Goal: Transaction & Acquisition: Purchase product/service

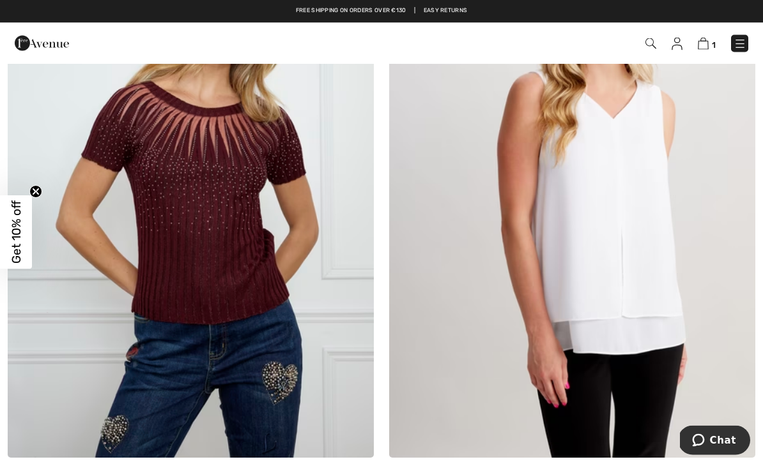
scroll to position [7329, 0]
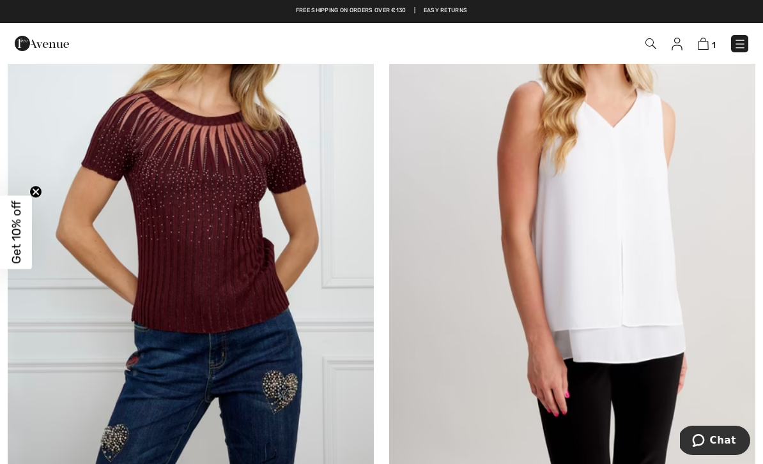
click at [630, 247] on img at bounding box center [572, 192] width 366 height 549
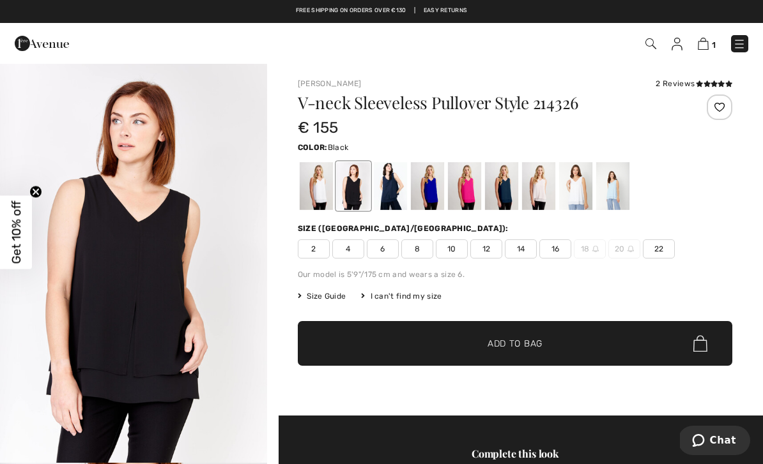
click at [319, 300] on span "Size Guide" at bounding box center [322, 296] width 48 height 11
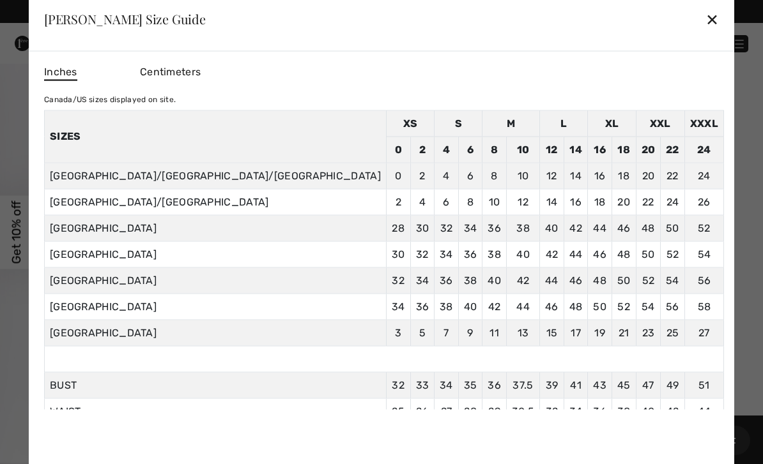
click at [705, 19] on div "✕" at bounding box center [711, 19] width 13 height 27
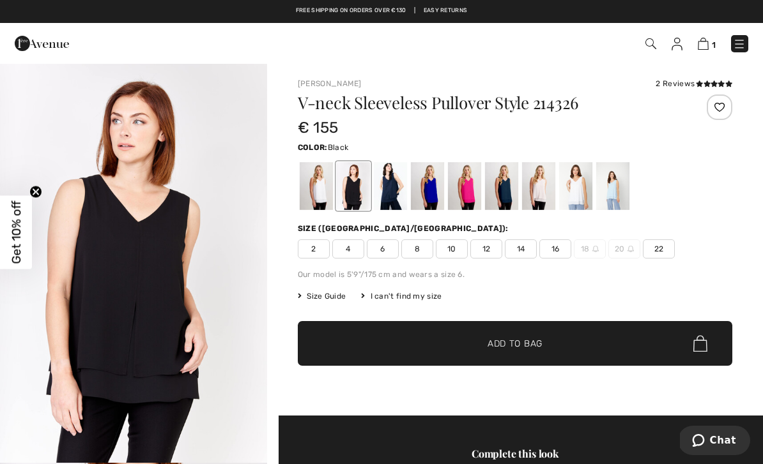
click at [664, 247] on span "22" at bounding box center [658, 248] width 32 height 19
click at [574, 187] on div at bounding box center [575, 186] width 33 height 48
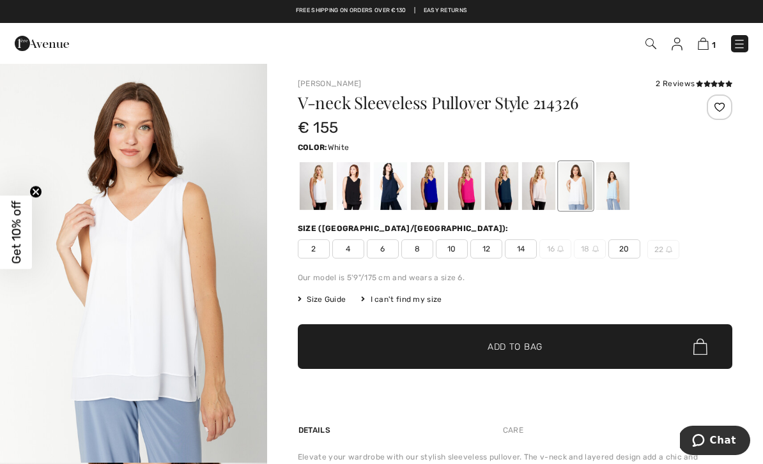
click at [317, 186] on div at bounding box center [316, 186] width 33 height 48
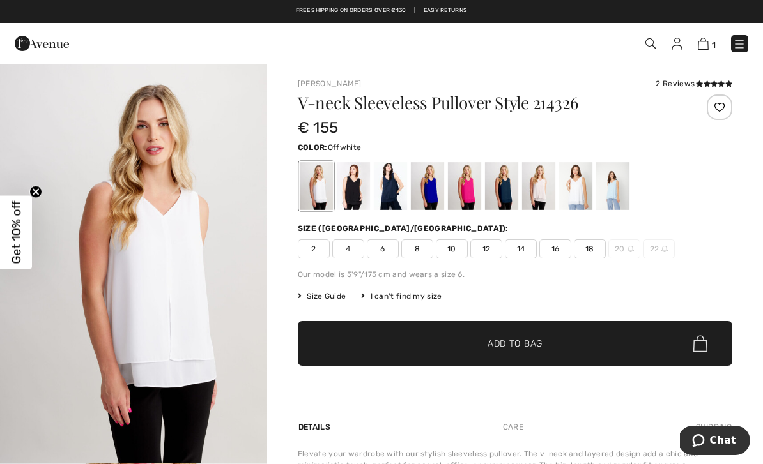
click at [360, 190] on div at bounding box center [353, 186] width 33 height 48
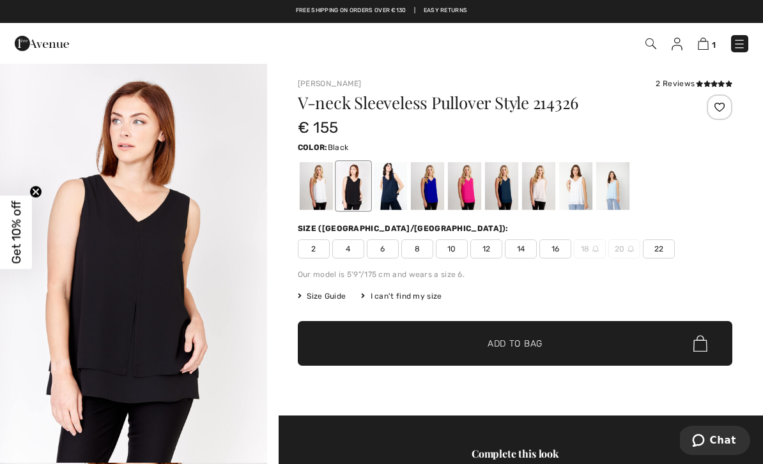
click at [392, 185] on div at bounding box center [390, 186] width 33 height 48
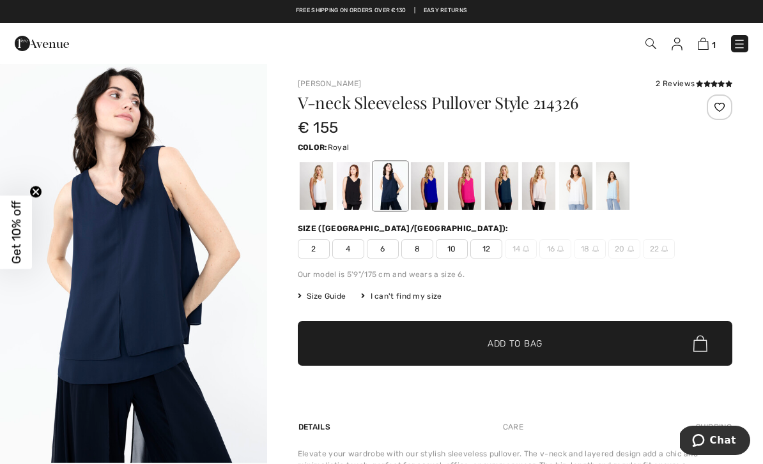
click at [437, 187] on div at bounding box center [427, 186] width 33 height 48
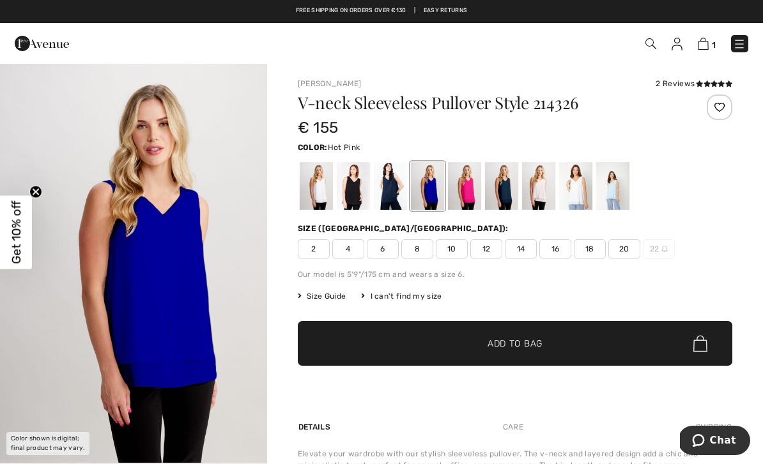
click at [465, 188] on div at bounding box center [464, 186] width 33 height 48
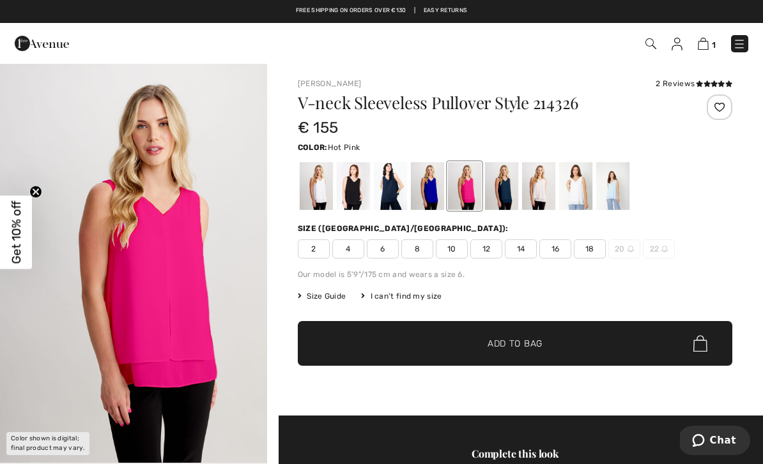
click at [503, 195] on div at bounding box center [501, 186] width 33 height 48
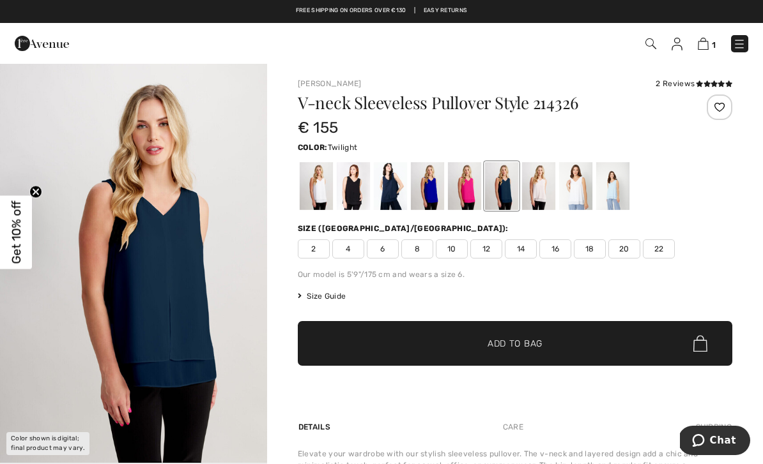
click at [536, 192] on div at bounding box center [538, 186] width 33 height 48
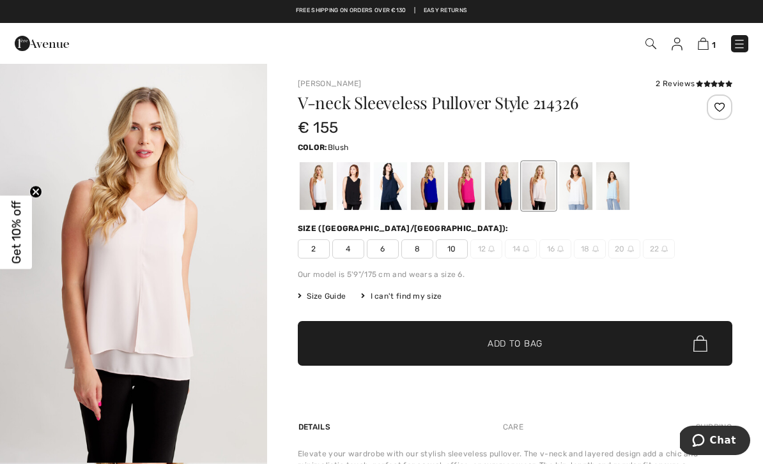
click at [576, 192] on div at bounding box center [575, 186] width 33 height 48
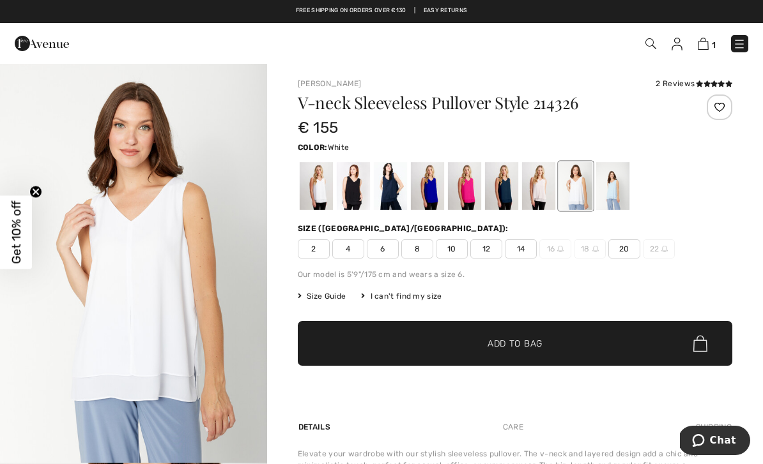
click at [617, 195] on div at bounding box center [612, 186] width 33 height 48
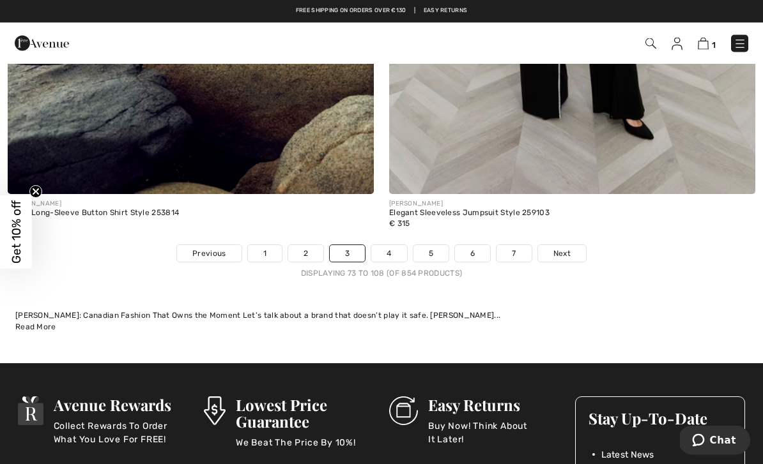
scroll to position [11371, 0]
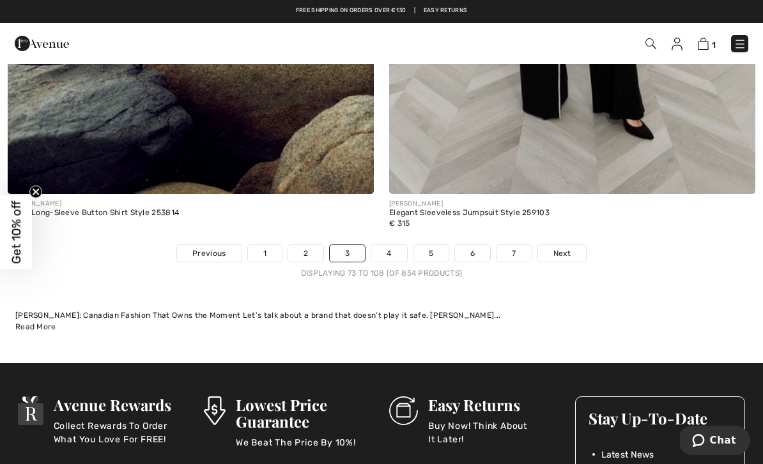
click at [562, 248] on span "Next" at bounding box center [561, 253] width 17 height 11
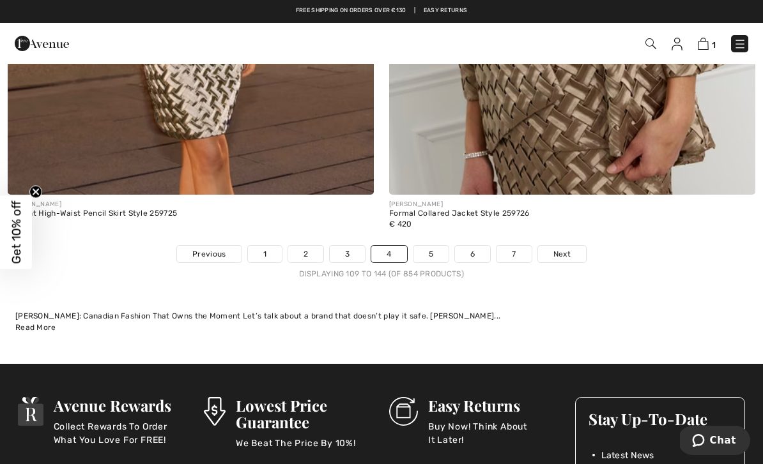
scroll to position [11276, 0]
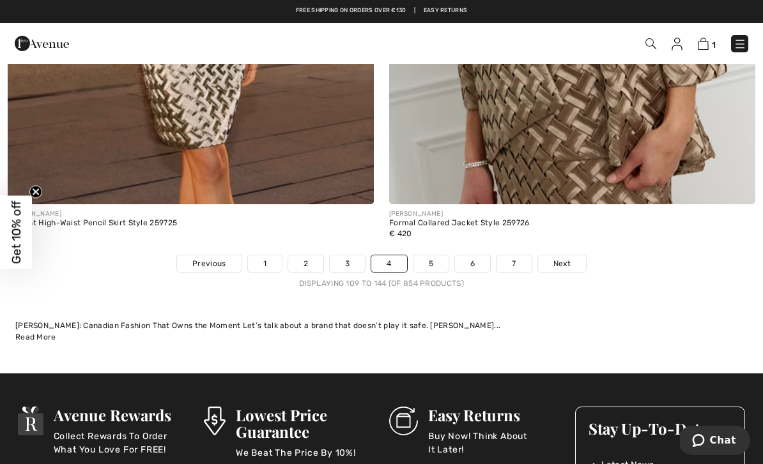
click at [428, 255] on link "5" at bounding box center [430, 263] width 35 height 17
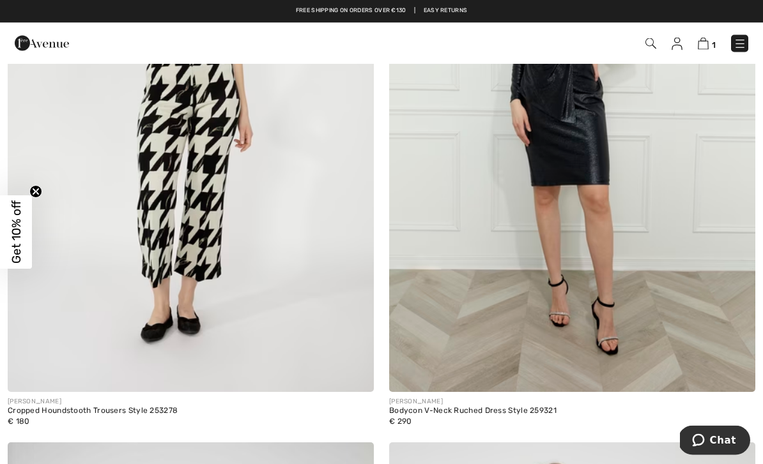
scroll to position [2385, 0]
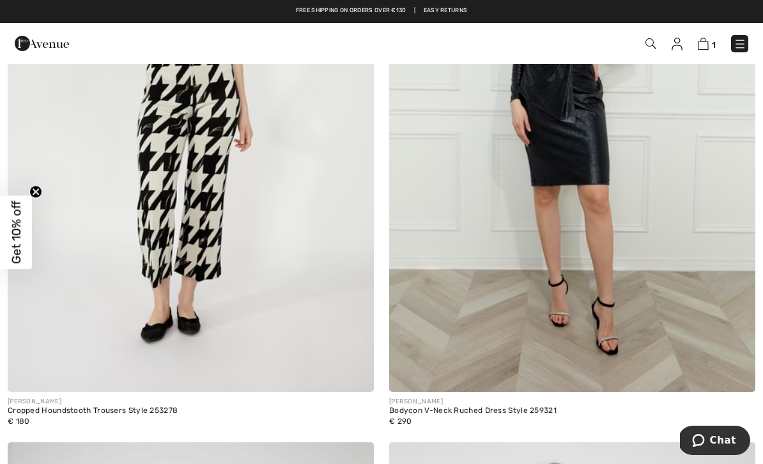
click at [151, 290] on img at bounding box center [191, 118] width 366 height 549
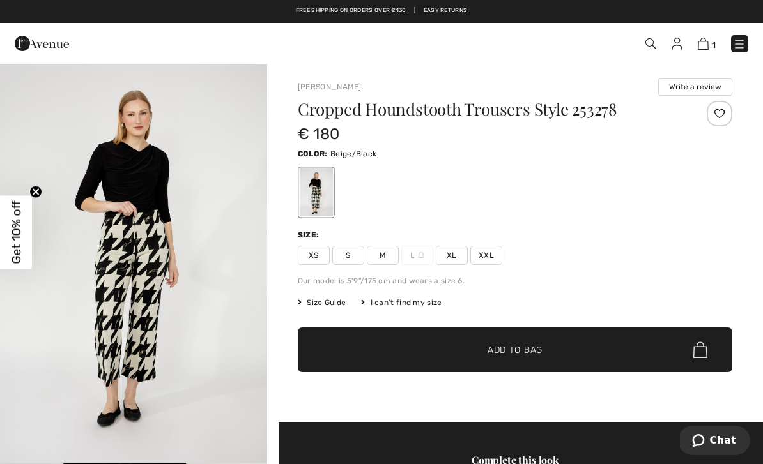
click at [488, 253] on span "XXL" at bounding box center [486, 255] width 32 height 19
click at [549, 348] on span "✔ Added to Bag Add to Bag" at bounding box center [515, 350] width 434 height 45
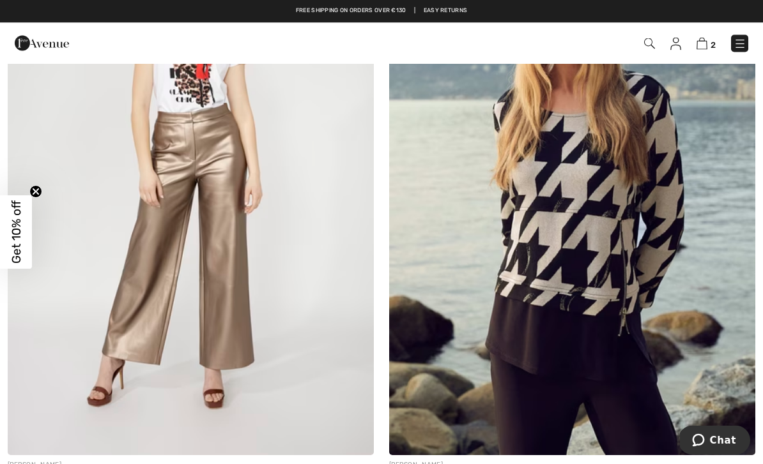
scroll to position [10927, 0]
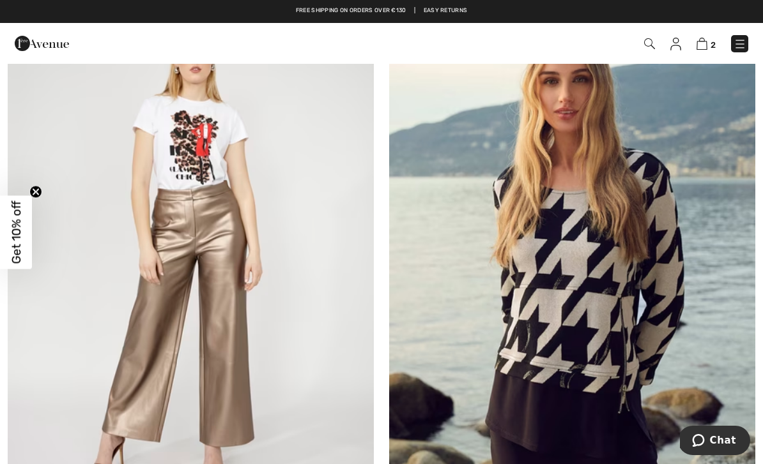
click at [655, 288] on img at bounding box center [572, 257] width 366 height 549
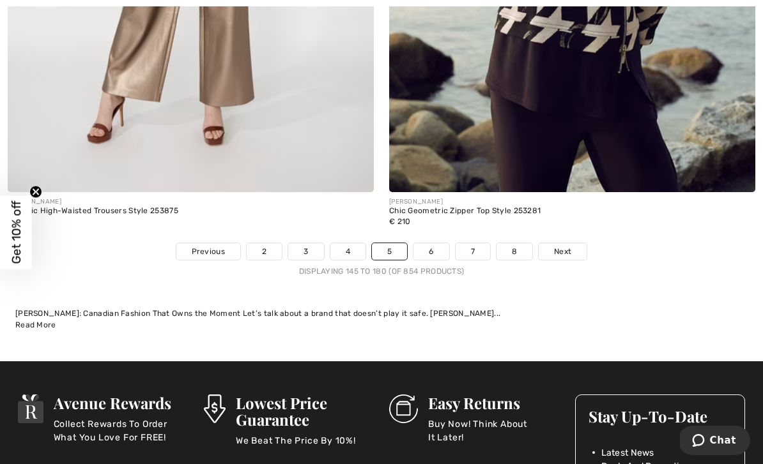
scroll to position [11285, 0]
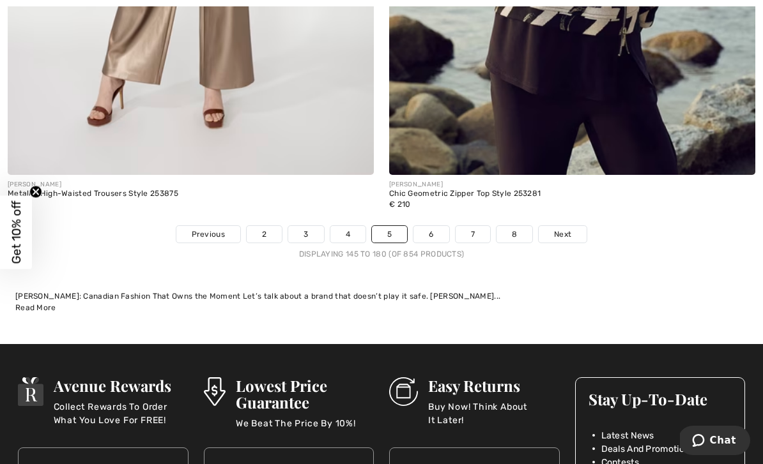
click at [434, 229] on link "6" at bounding box center [430, 234] width 35 height 17
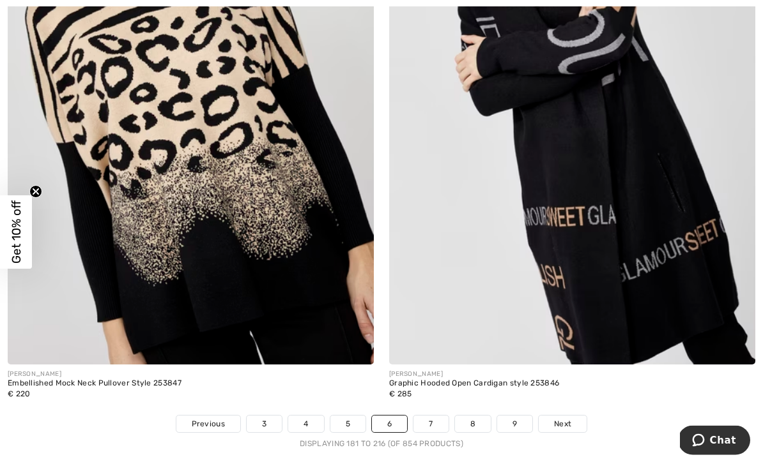
scroll to position [11184, 0]
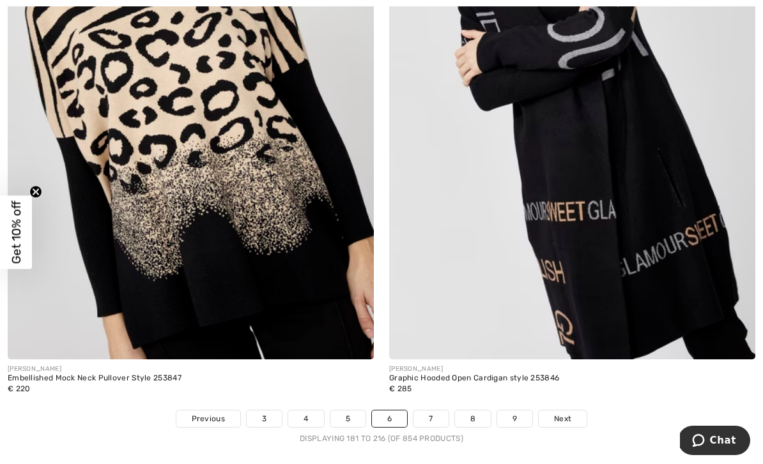
click at [432, 411] on link "7" at bounding box center [430, 419] width 34 height 17
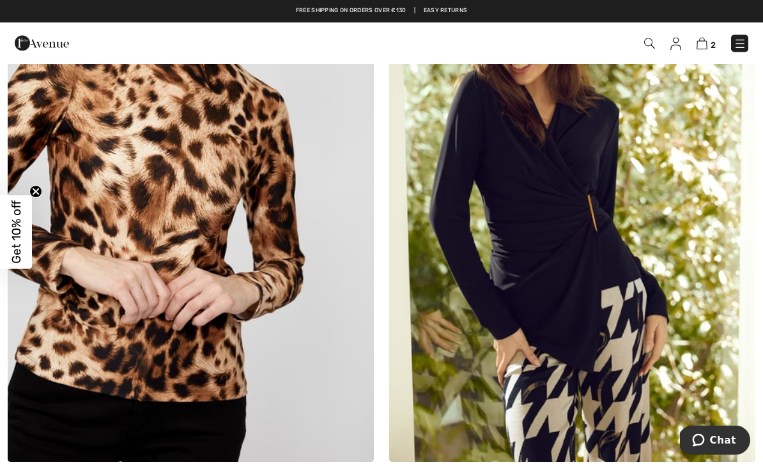
scroll to position [1117, 0]
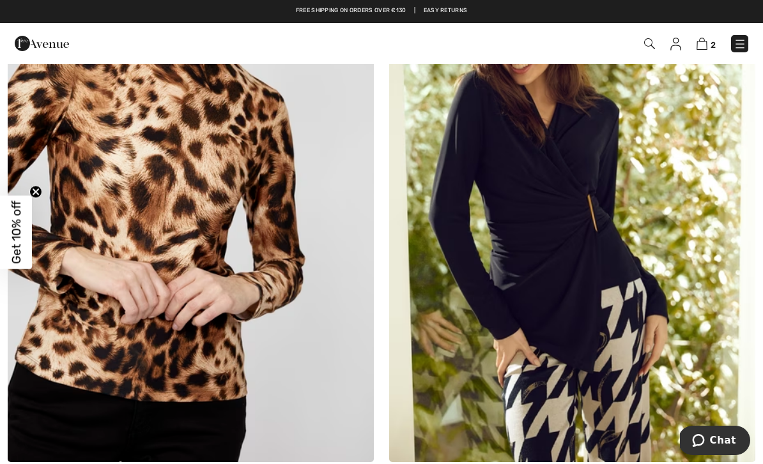
click at [597, 213] on img at bounding box center [572, 187] width 366 height 549
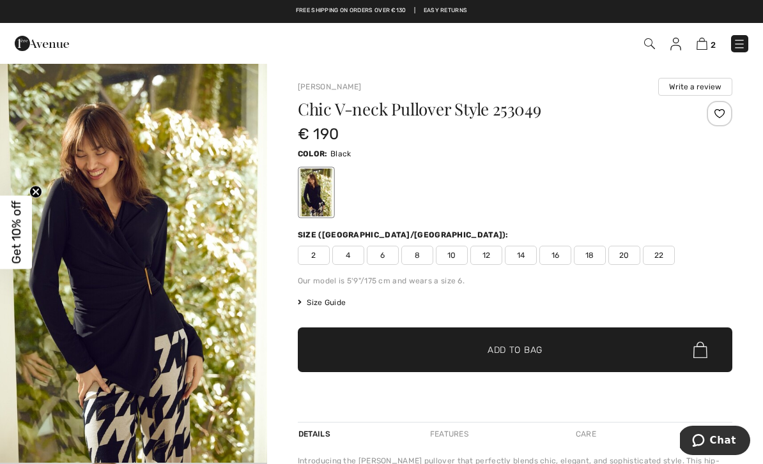
click at [668, 257] on span "22" at bounding box center [658, 255] width 32 height 19
click at [652, 347] on span "✔ Added to Bag Add to Bag" at bounding box center [515, 350] width 434 height 45
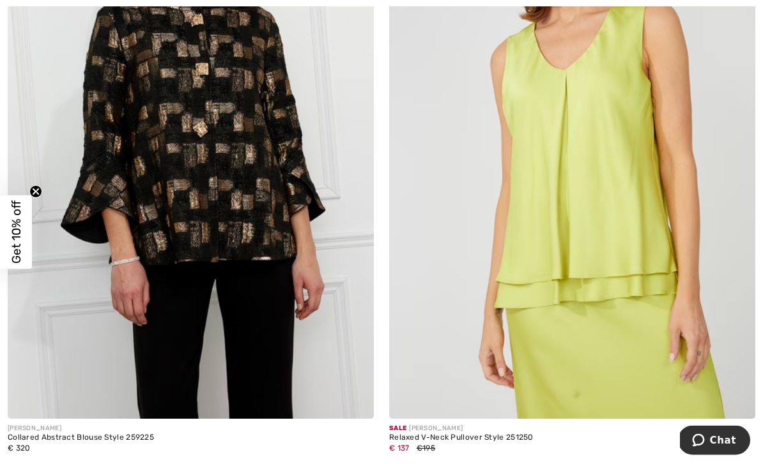
scroll to position [1759, 0]
click at [646, 300] on img at bounding box center [572, 144] width 366 height 549
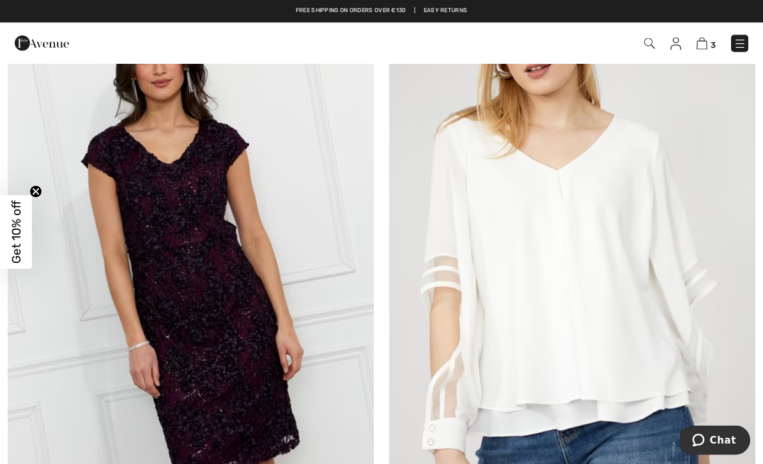
scroll to position [10393, 0]
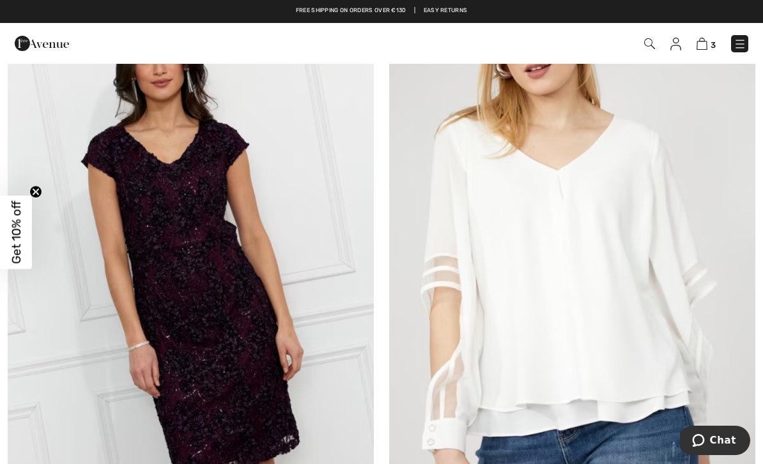
click at [641, 280] on img at bounding box center [572, 277] width 366 height 549
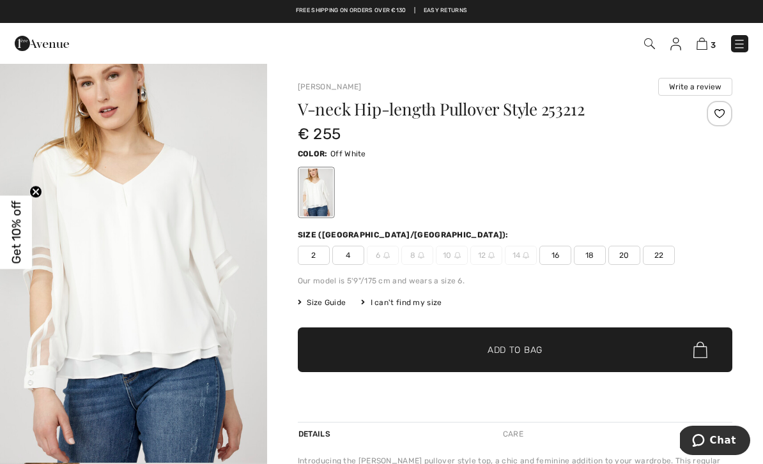
click at [662, 258] on span "22" at bounding box center [658, 255] width 32 height 19
click at [641, 349] on span "✔ Added to Bag Add to Bag" at bounding box center [515, 350] width 434 height 45
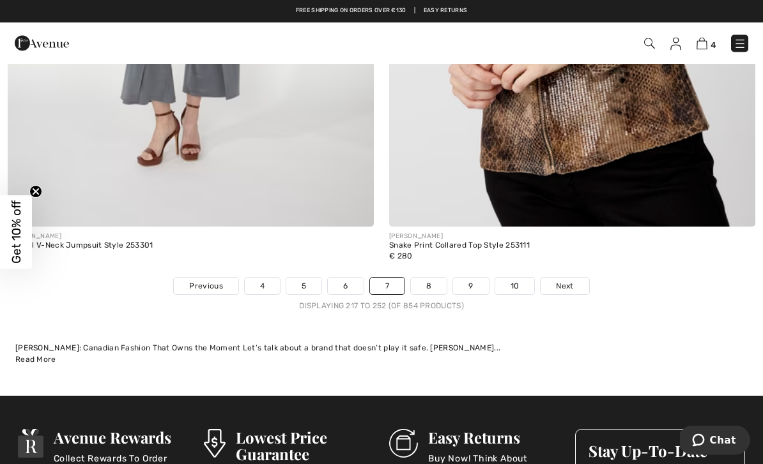
scroll to position [11317, 0]
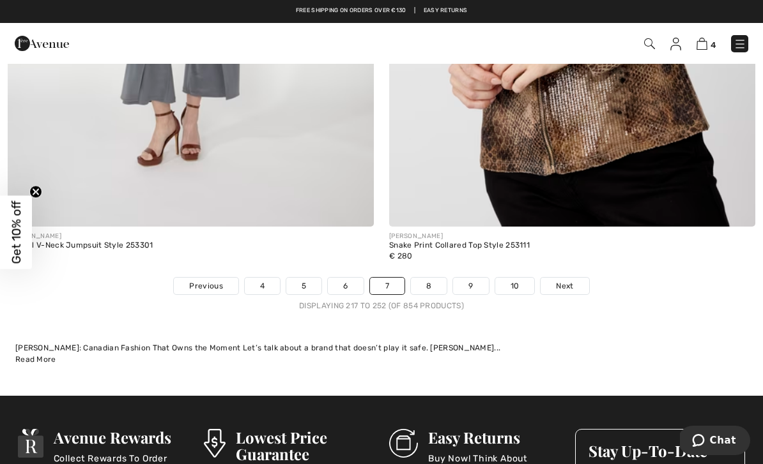
click at [431, 280] on link "8" at bounding box center [429, 286] width 36 height 17
click at [427, 278] on link "8" at bounding box center [429, 286] width 36 height 17
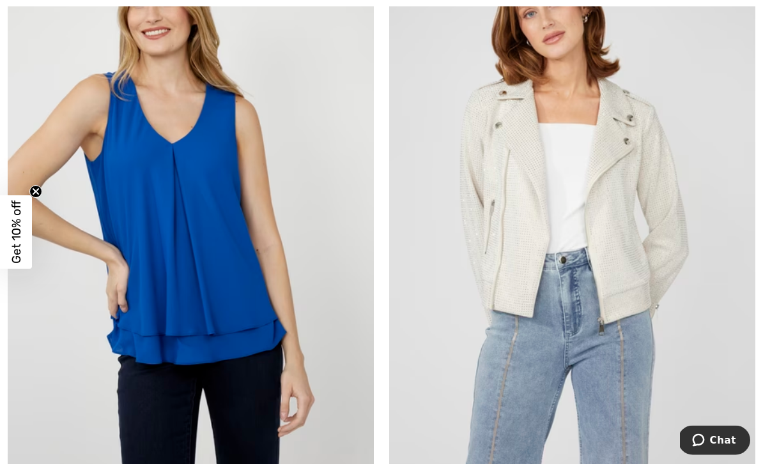
scroll to position [2295, 0]
click at [156, 310] on img at bounding box center [191, 208] width 366 height 549
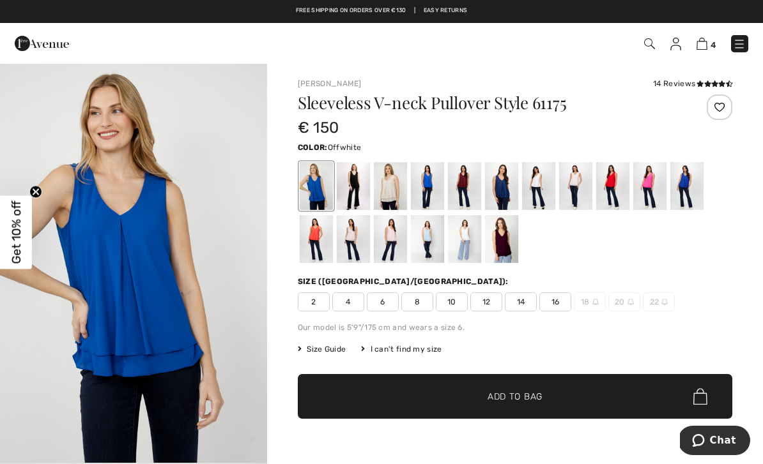
click at [532, 186] on div at bounding box center [538, 186] width 33 height 48
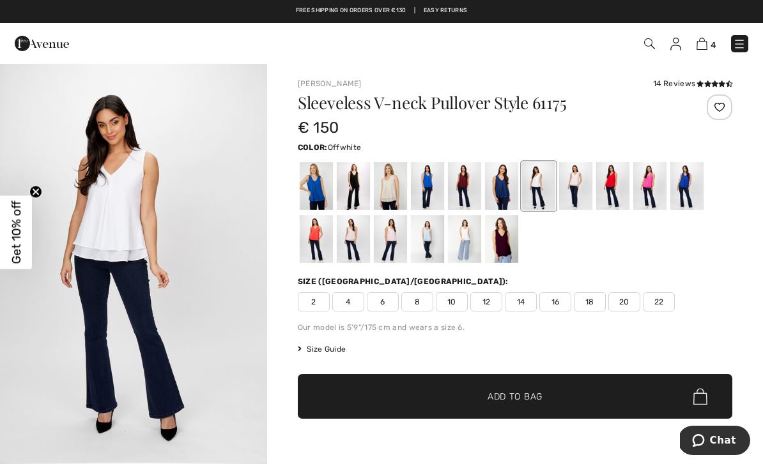
click at [468, 231] on div at bounding box center [464, 239] width 33 height 48
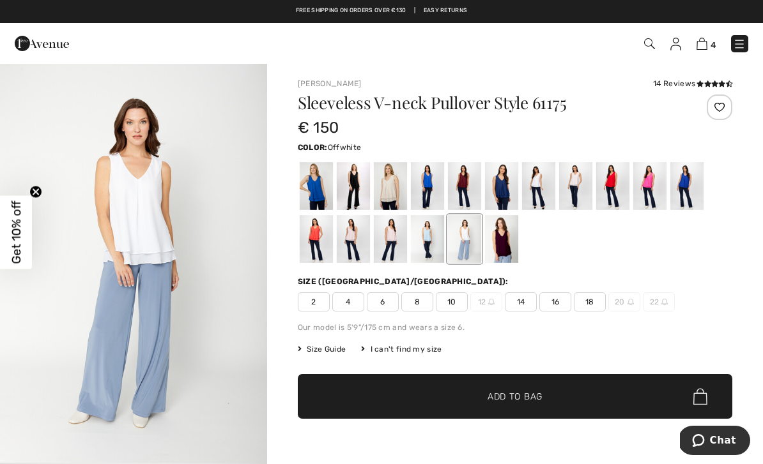
click at [540, 183] on div at bounding box center [538, 186] width 33 height 48
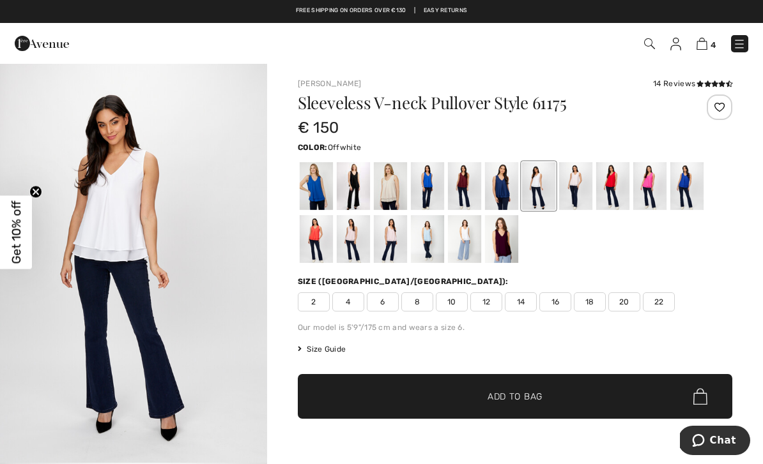
click at [665, 296] on span "22" at bounding box center [658, 301] width 32 height 19
click at [504, 245] on div at bounding box center [501, 239] width 33 height 48
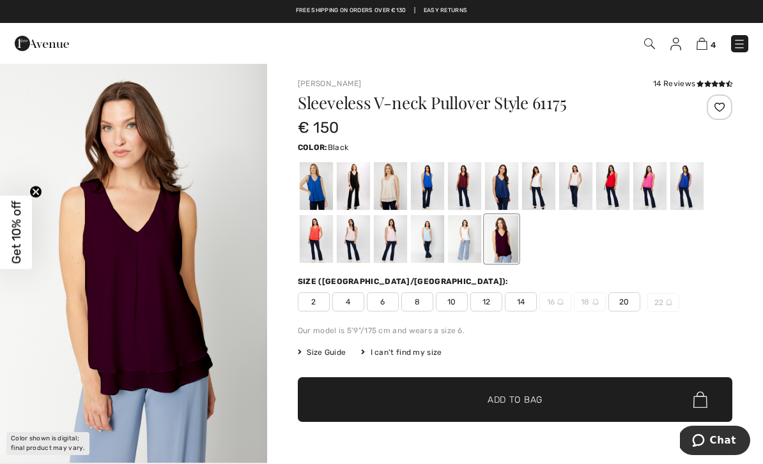
click at [354, 188] on div at bounding box center [353, 186] width 33 height 48
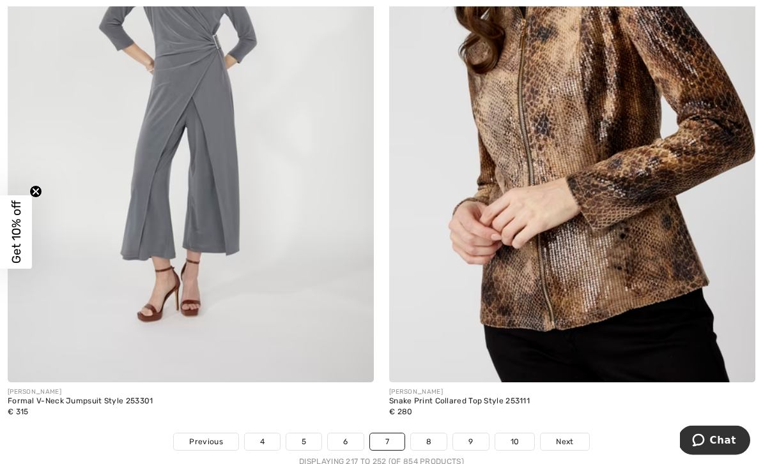
scroll to position [11161, 0]
click at [433, 434] on link "8" at bounding box center [429, 442] width 36 height 17
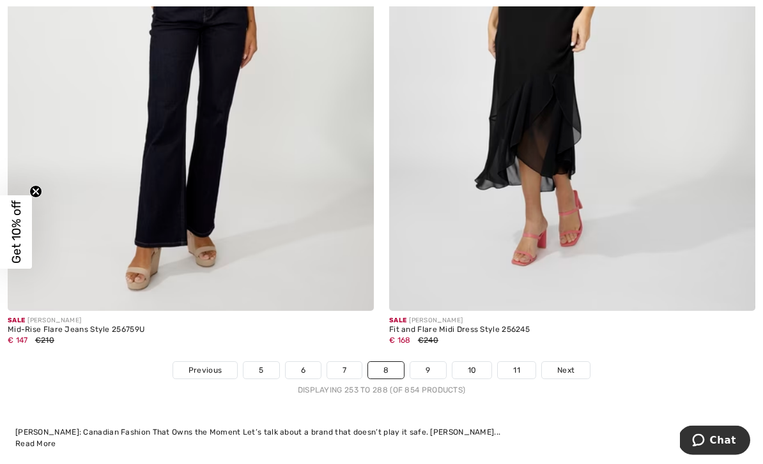
scroll to position [11212, 0]
click at [427, 362] on link "9" at bounding box center [427, 370] width 35 height 17
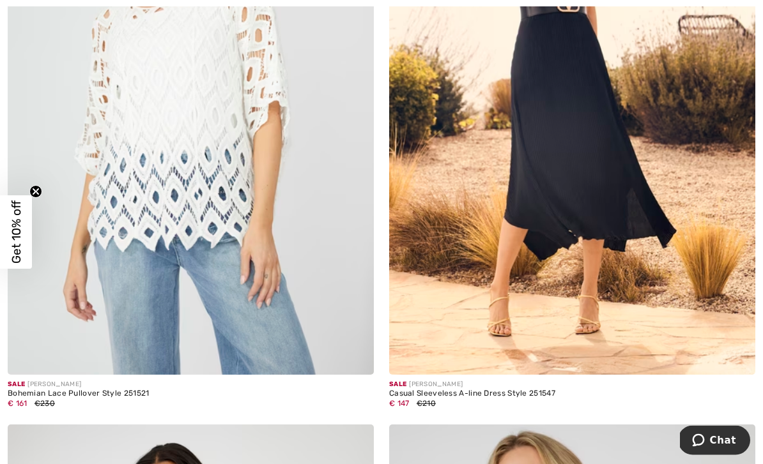
scroll to position [605, 0]
click at [258, 307] on img at bounding box center [191, 100] width 366 height 549
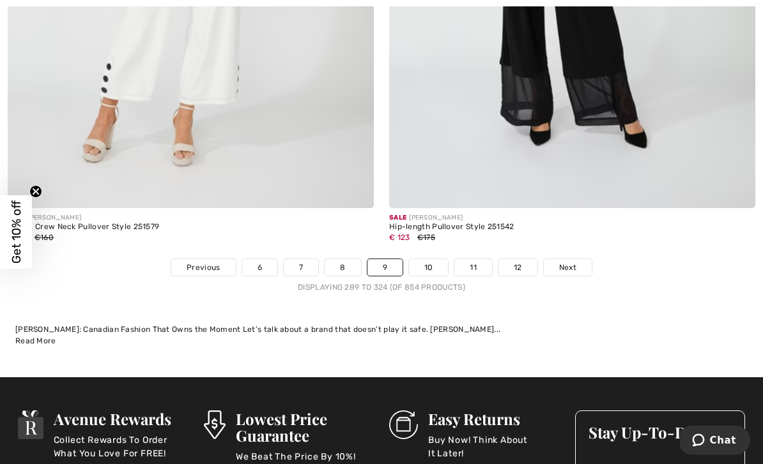
scroll to position [11294, 0]
click at [429, 259] on link "10" at bounding box center [429, 267] width 40 height 17
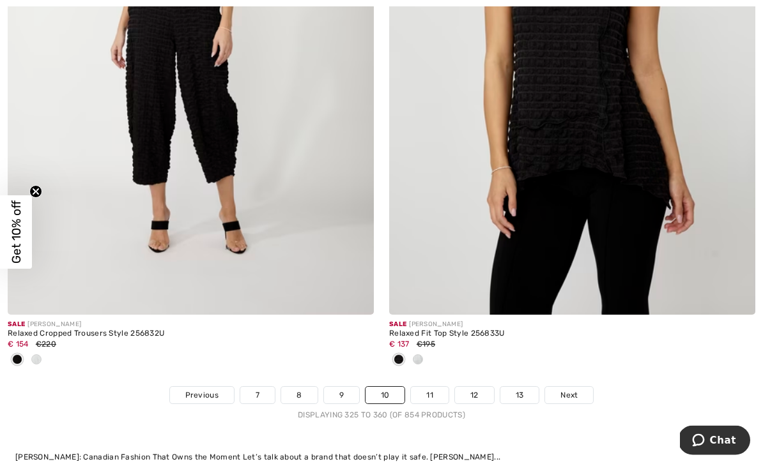
scroll to position [11209, 0]
click at [438, 386] on link "11" at bounding box center [430, 394] width 38 height 17
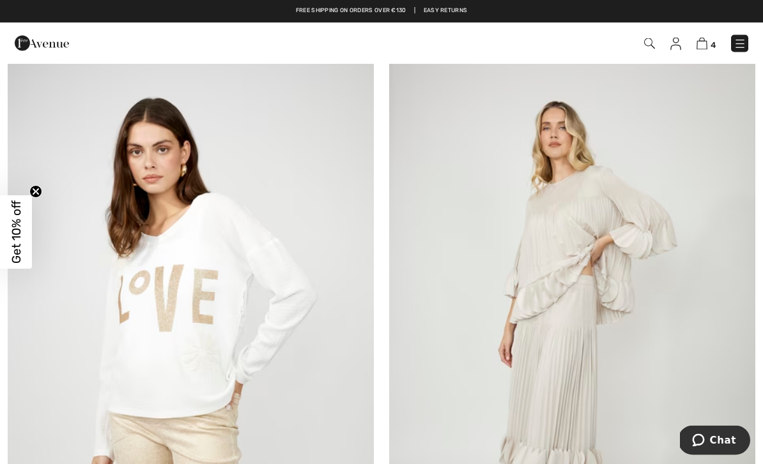
scroll to position [9088, 0]
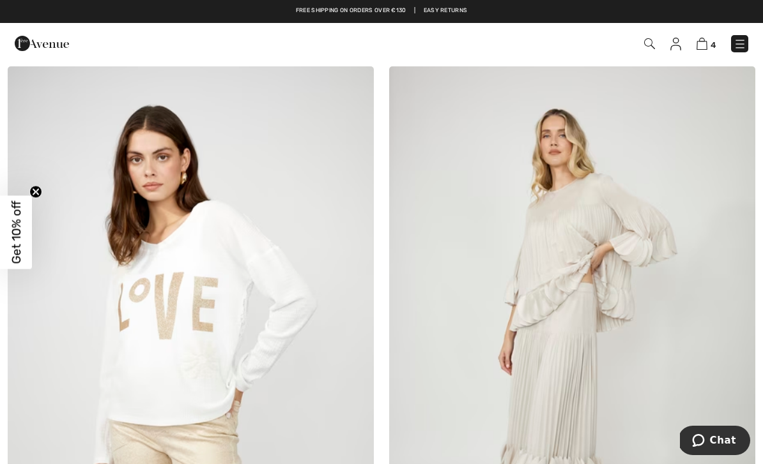
click at [539, 312] on img at bounding box center [572, 340] width 366 height 549
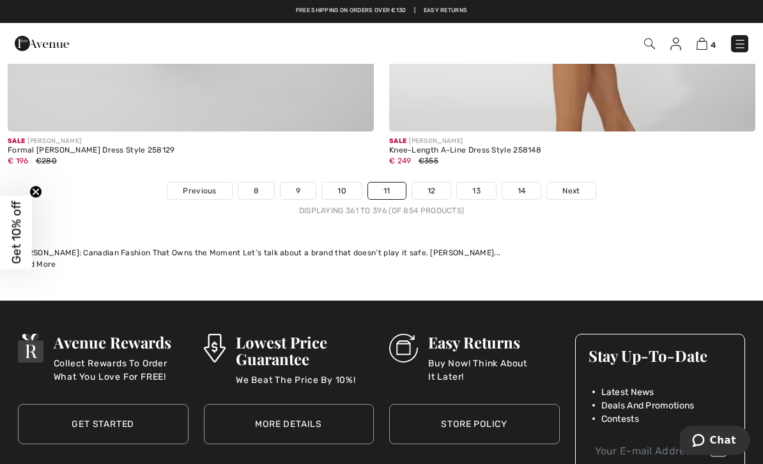
scroll to position [11386, 0]
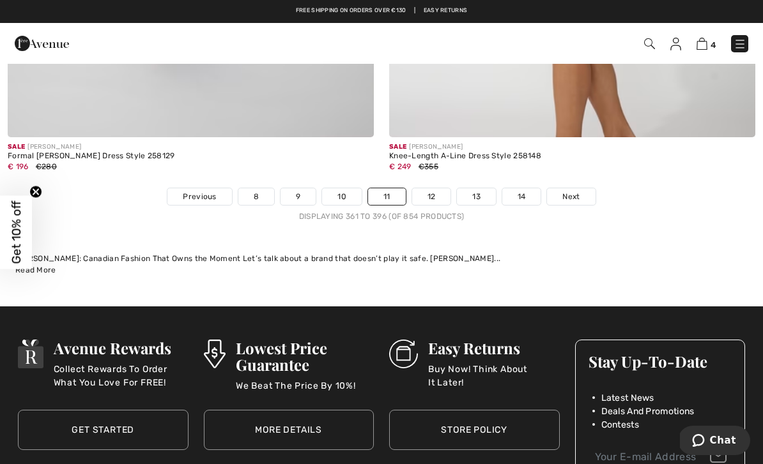
click at [429, 188] on link "12" at bounding box center [431, 196] width 39 height 17
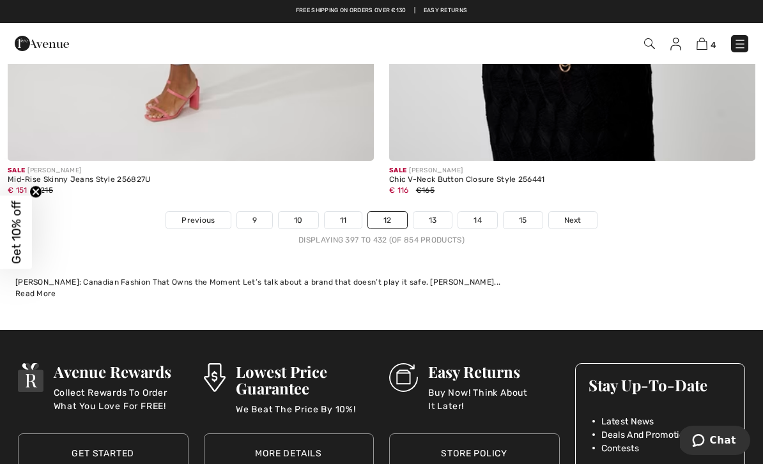
scroll to position [11378, 0]
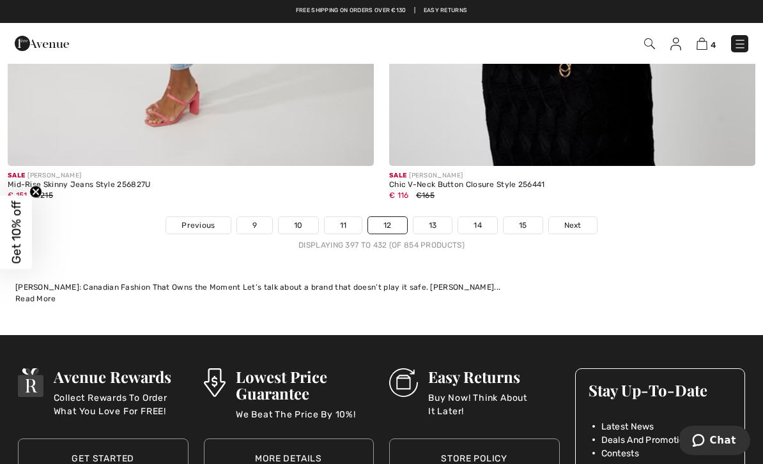
click at [435, 217] on link "13" at bounding box center [432, 225] width 39 height 17
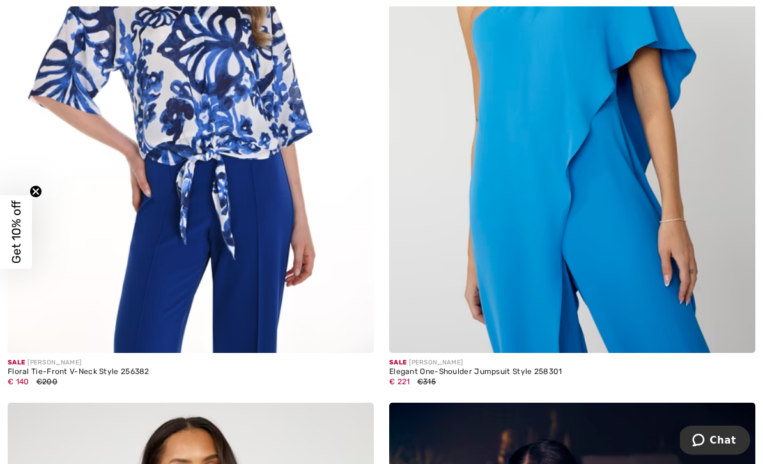
scroll to position [628, 0]
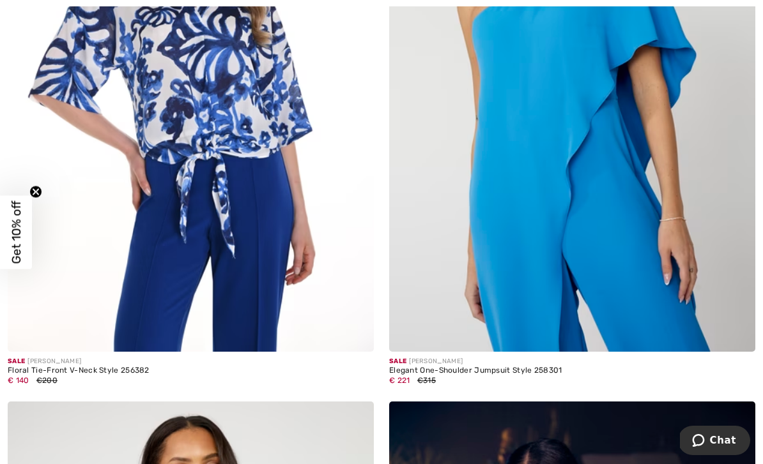
click at [510, 289] on img at bounding box center [572, 77] width 366 height 549
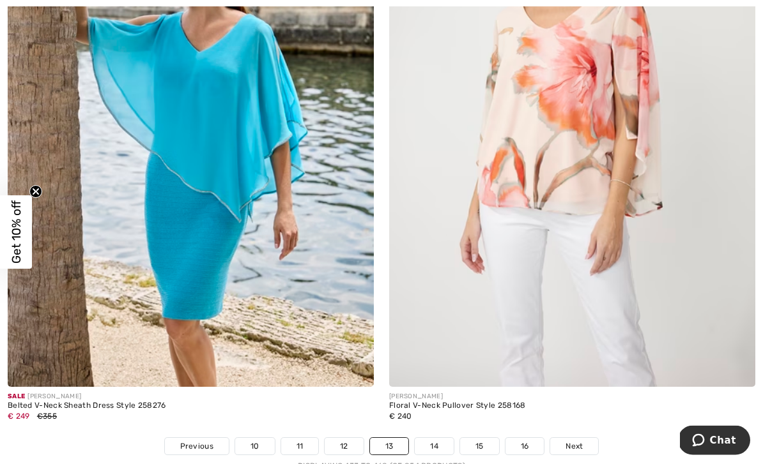
scroll to position [11115, 0]
click at [422, 441] on link "14" at bounding box center [433, 446] width 39 height 17
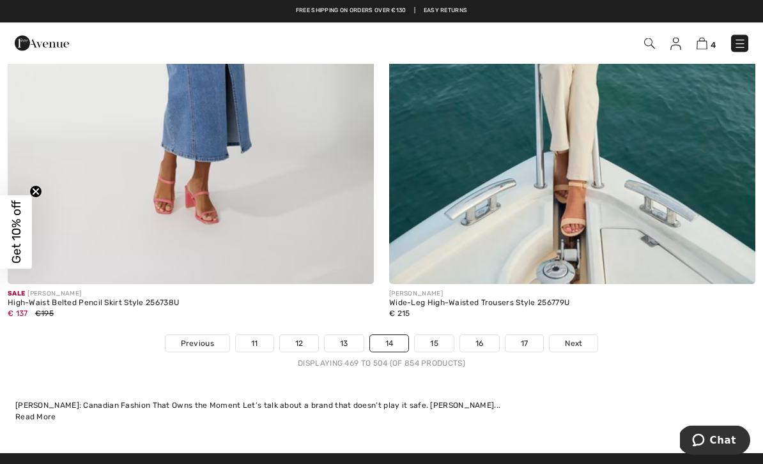
scroll to position [11197, 0]
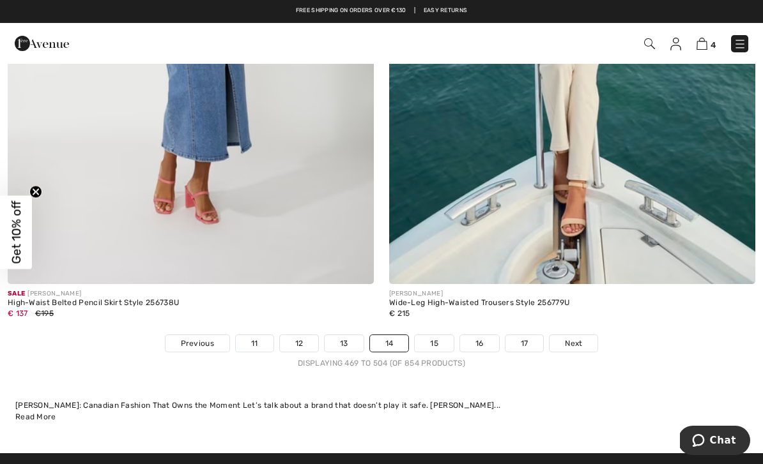
click at [432, 335] on link "15" at bounding box center [433, 343] width 39 height 17
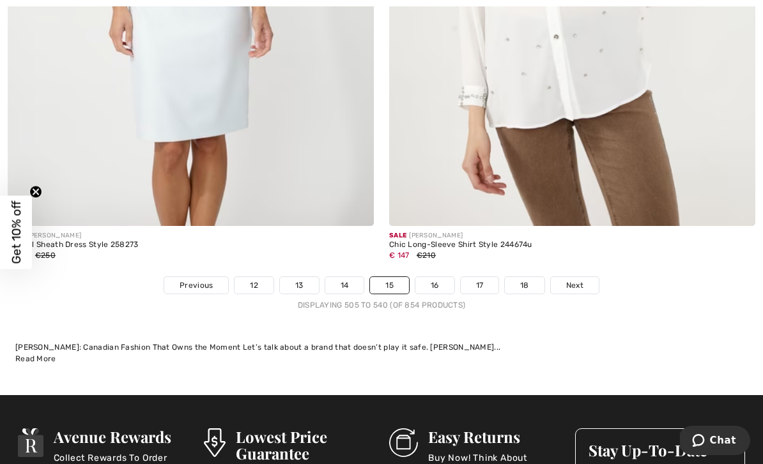
scroll to position [11335, 0]
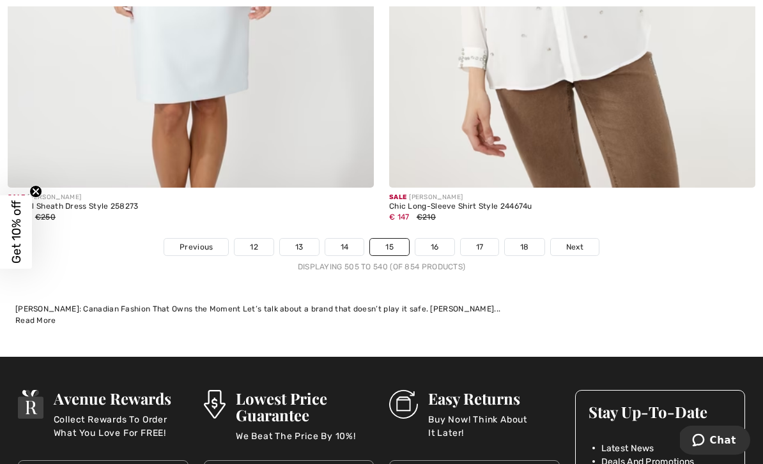
click at [439, 239] on link "16" at bounding box center [434, 247] width 39 height 17
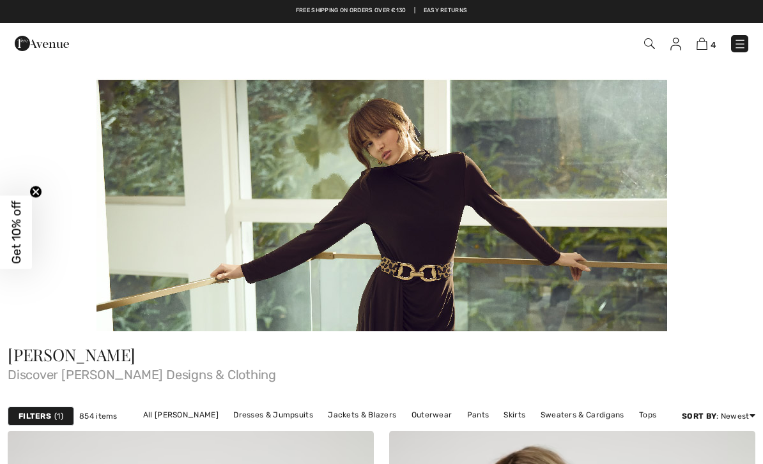
checkbox input "true"
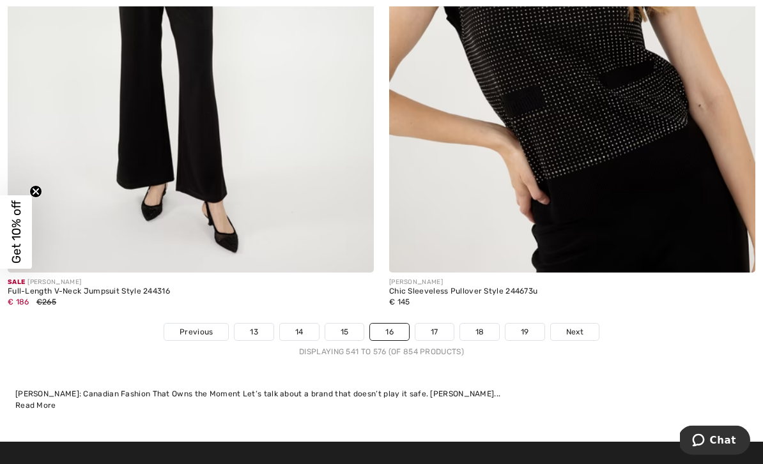
scroll to position [11262, 0]
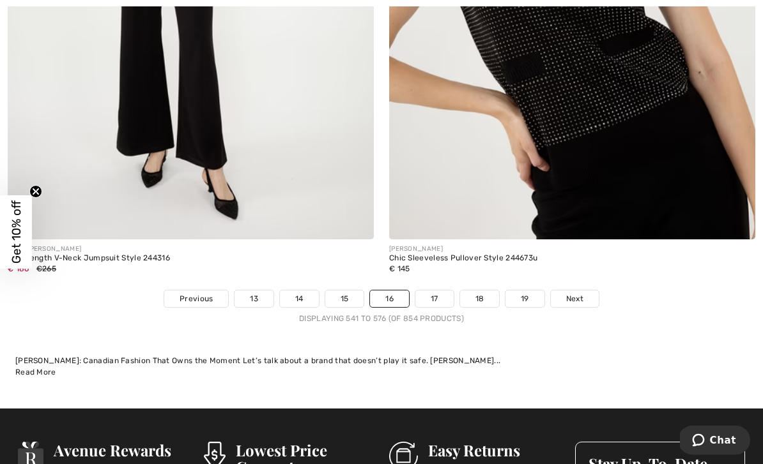
click at [437, 292] on link "17" at bounding box center [434, 299] width 38 height 17
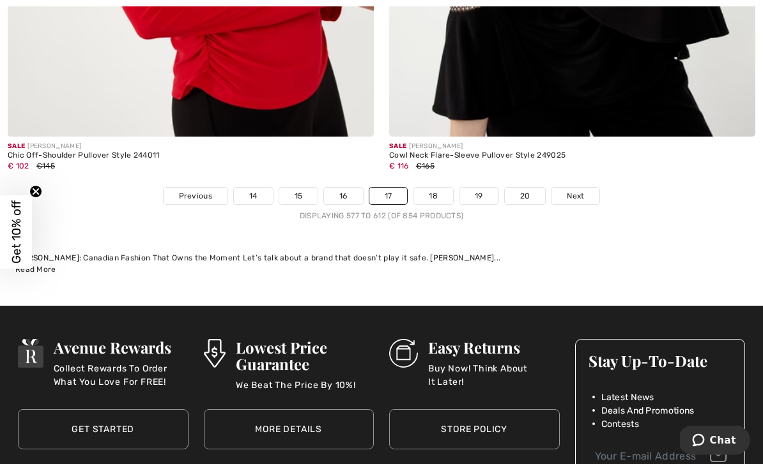
scroll to position [11404, 0]
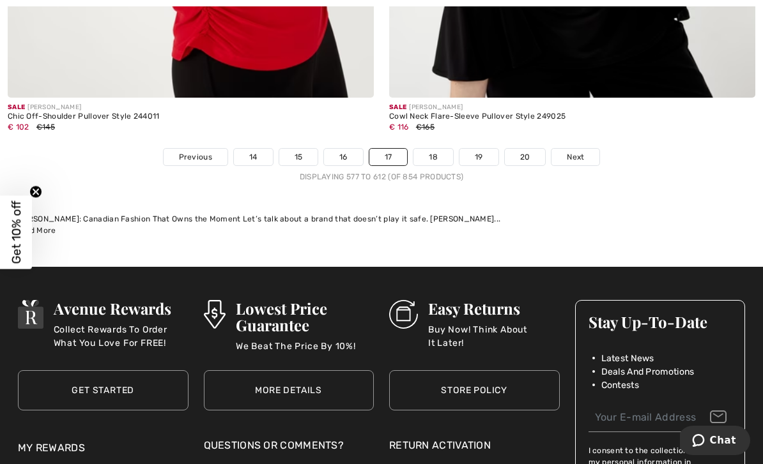
click at [429, 149] on link "18" at bounding box center [433, 157] width 40 height 17
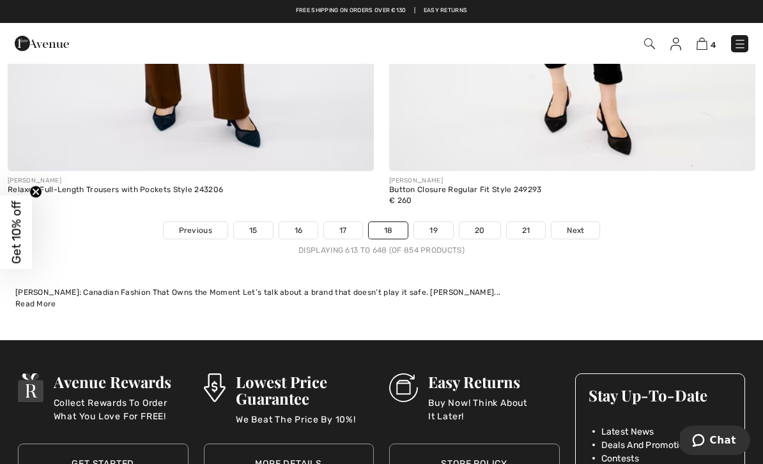
scroll to position [11242, 0]
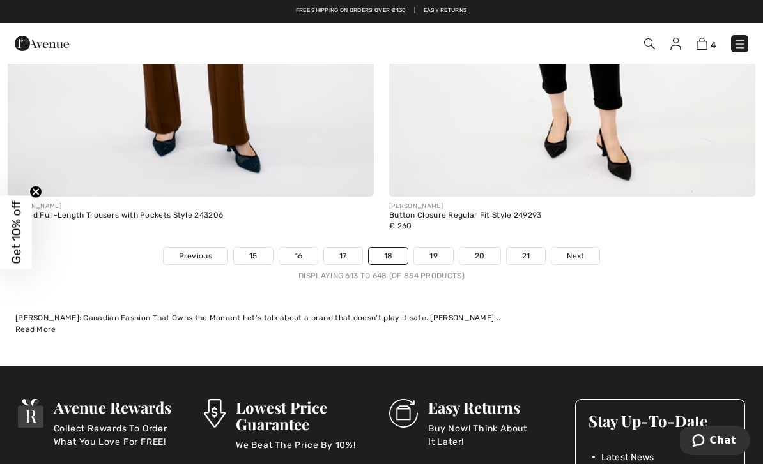
click at [436, 250] on link "19" at bounding box center [433, 256] width 39 height 17
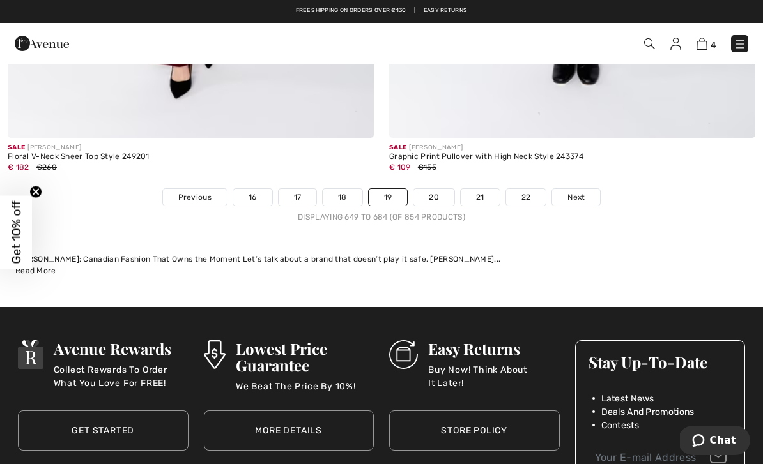
scroll to position [11354, 0]
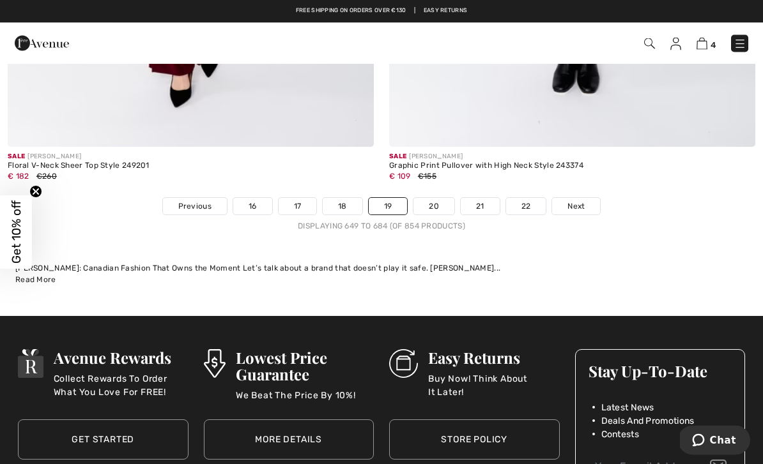
click at [437, 199] on link "20" at bounding box center [433, 207] width 41 height 17
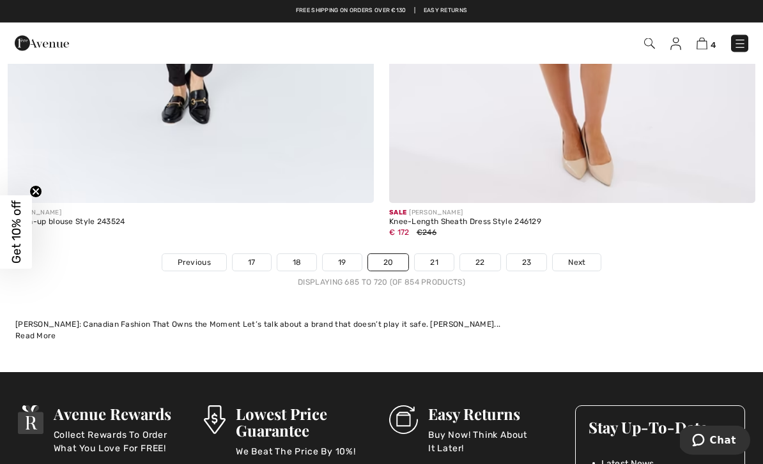
scroll to position [11257, 0]
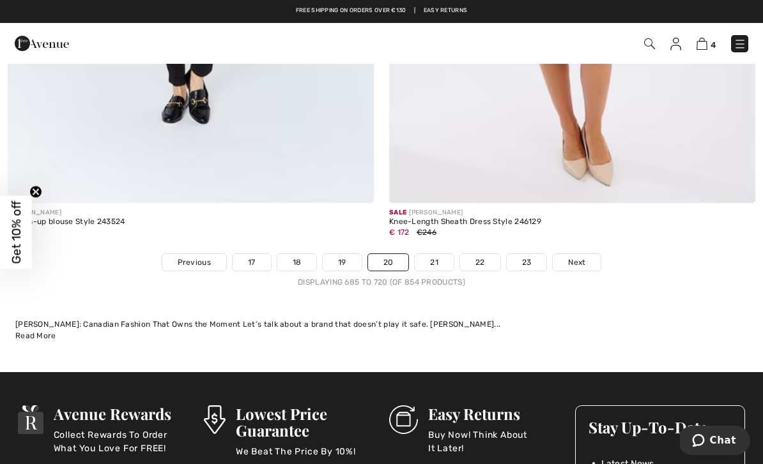
click at [432, 254] on link "21" at bounding box center [433, 262] width 39 height 17
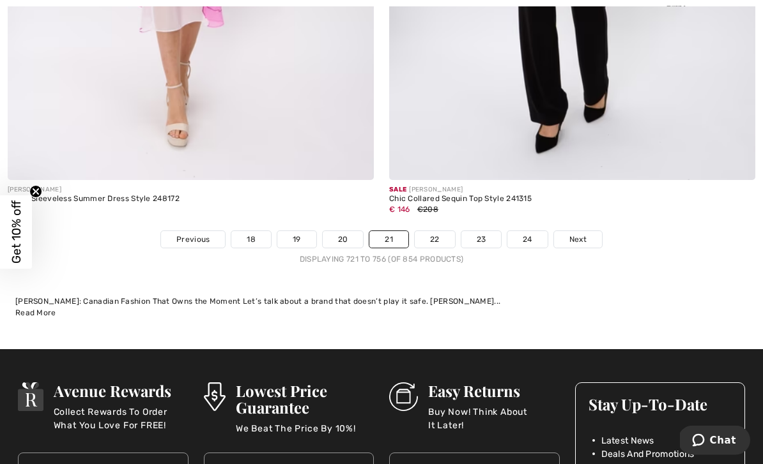
scroll to position [11280, 0]
click at [425, 231] on link "22" at bounding box center [434, 239] width 40 height 17
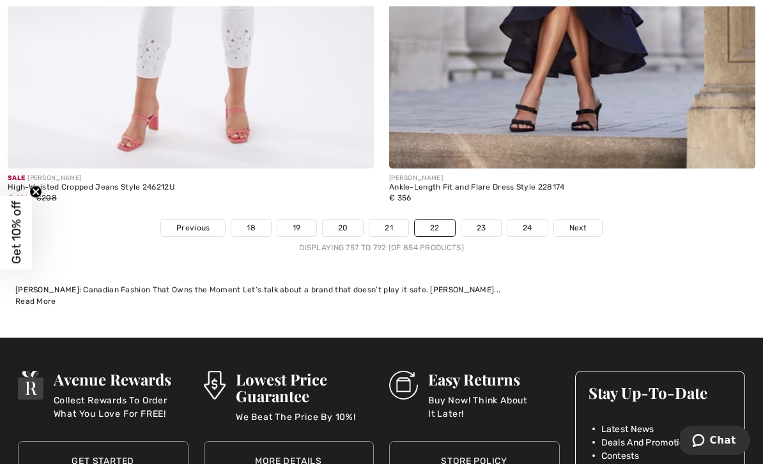
scroll to position [11411, 0]
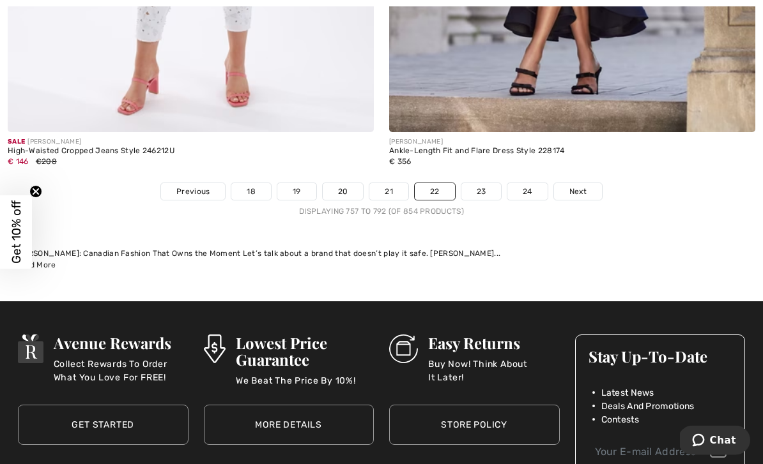
click at [484, 187] on link "23" at bounding box center [481, 192] width 40 height 17
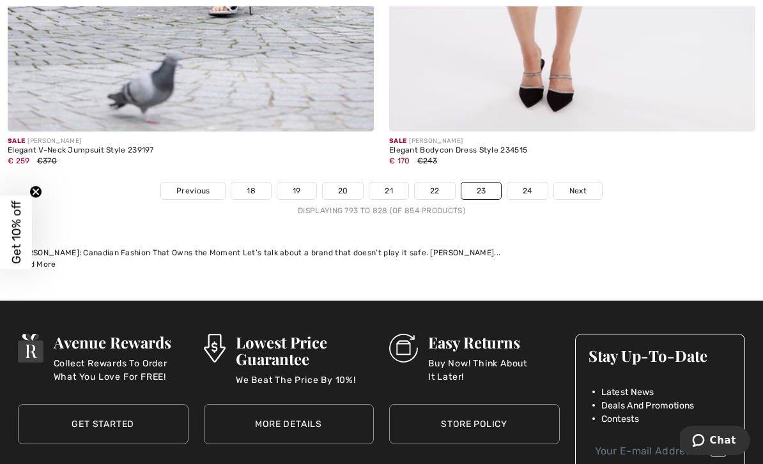
scroll to position [11421, 0]
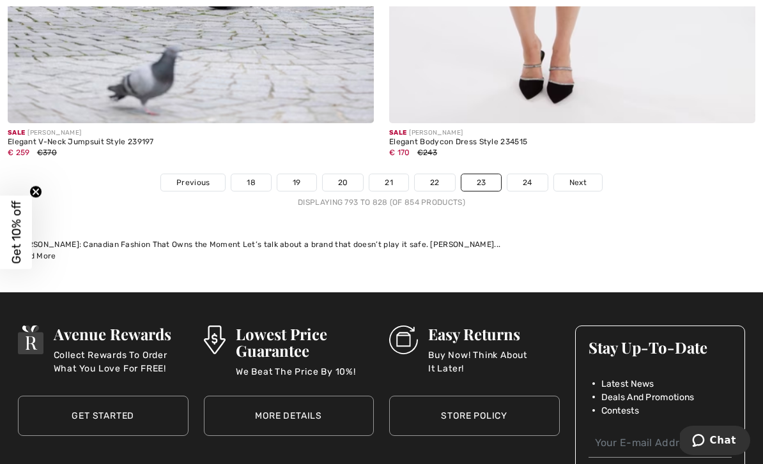
click at [529, 174] on link "24" at bounding box center [527, 182] width 40 height 17
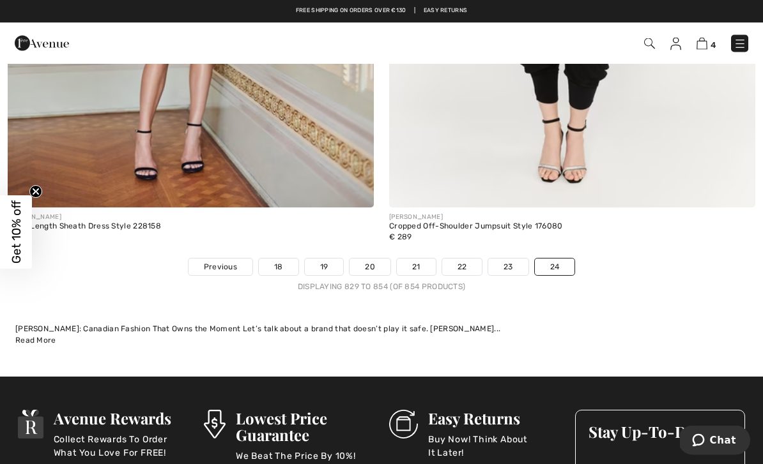
scroll to position [8298, 0]
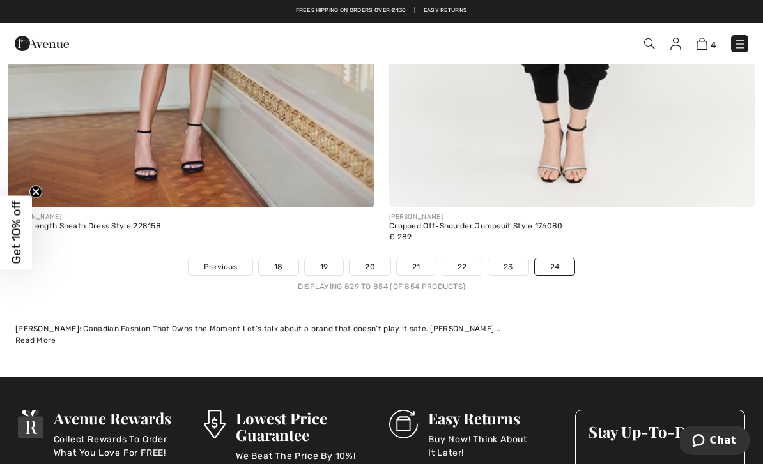
click at [697, 49] on img at bounding box center [701, 44] width 11 height 12
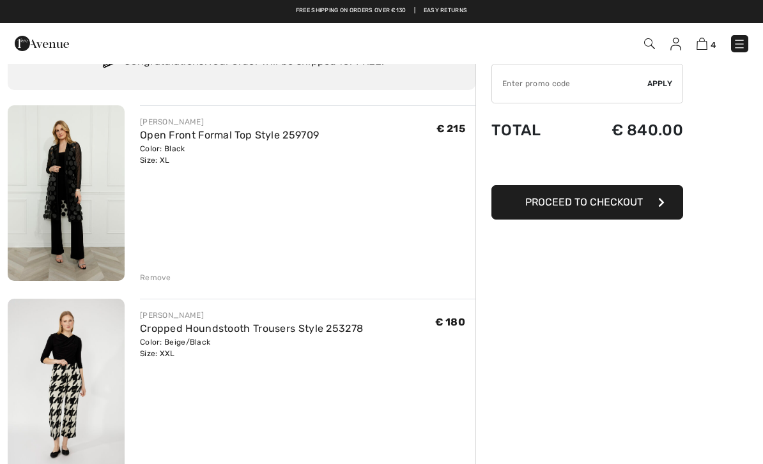
scroll to position [57, 0]
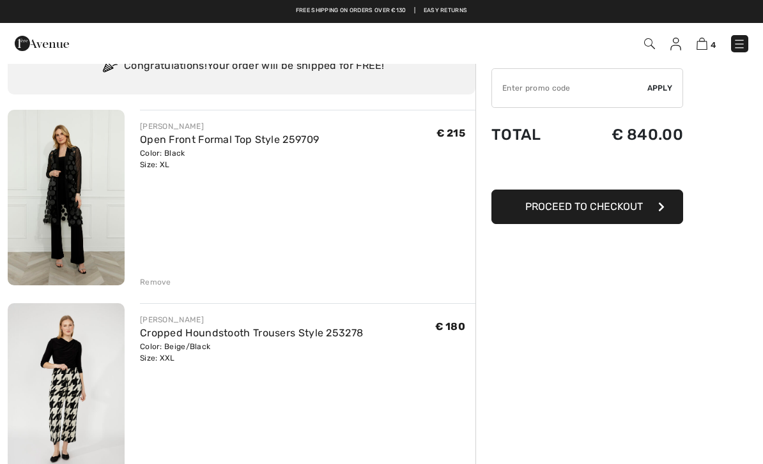
click at [157, 287] on div "Remove" at bounding box center [155, 282] width 31 height 11
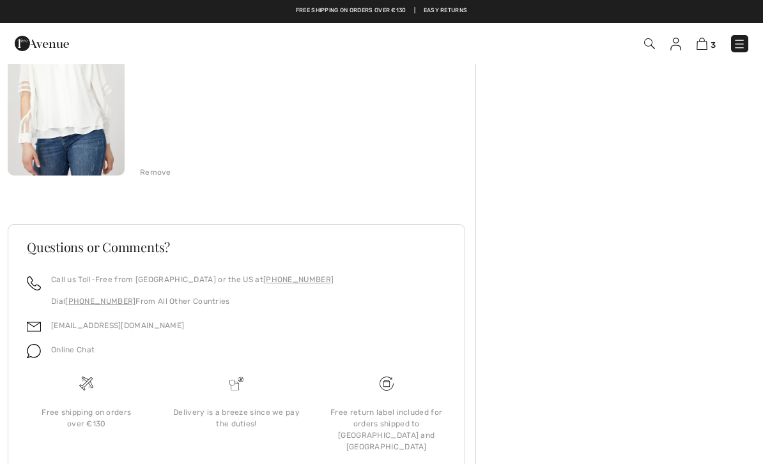
scroll to position [22, 0]
